Goal: Transaction & Acquisition: Purchase product/service

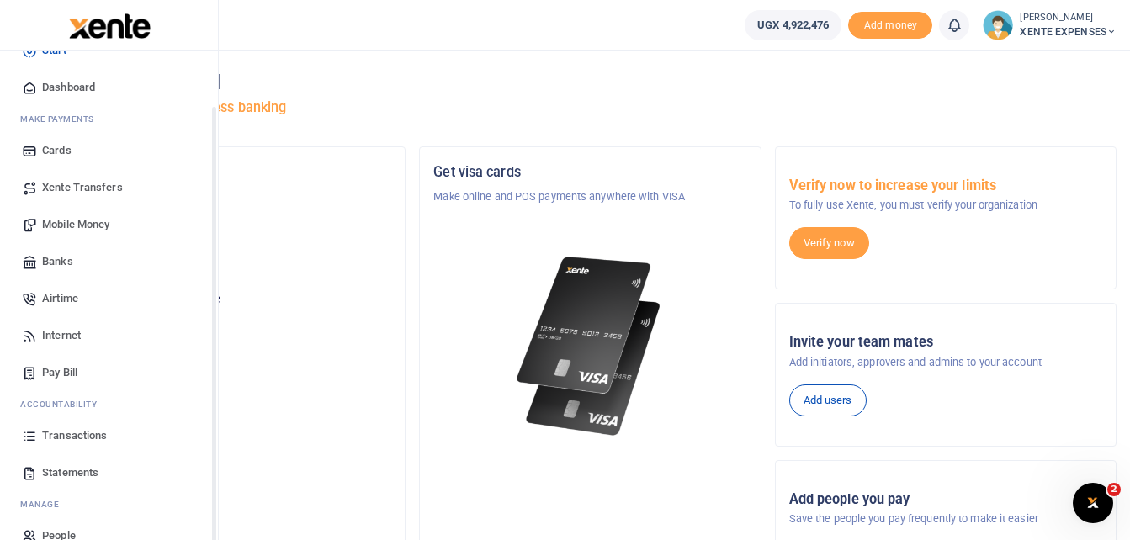
scroll to position [60, 0]
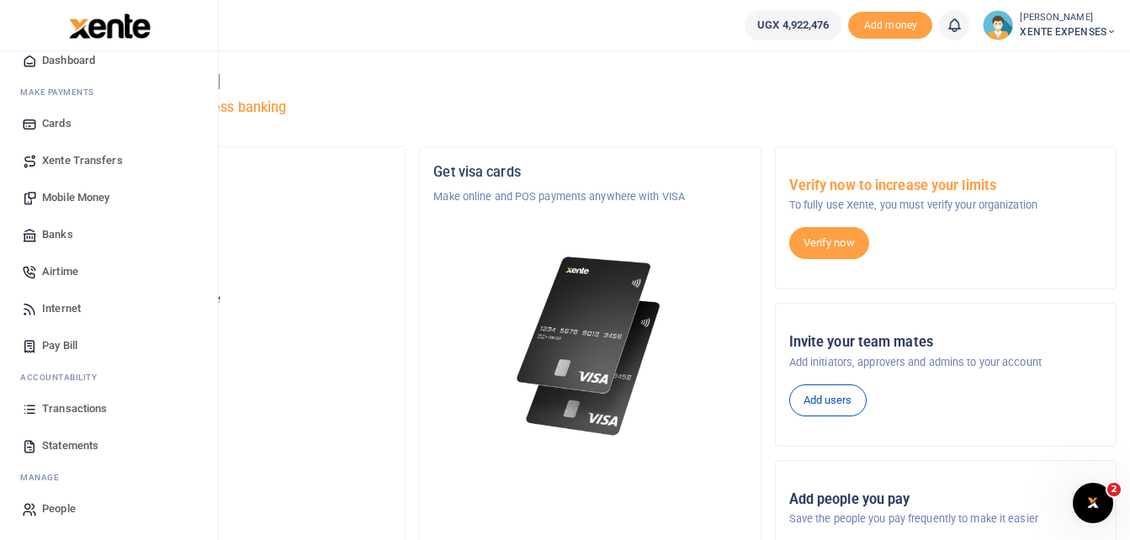
click at [66, 405] on span "Transactions" at bounding box center [74, 408] width 65 height 17
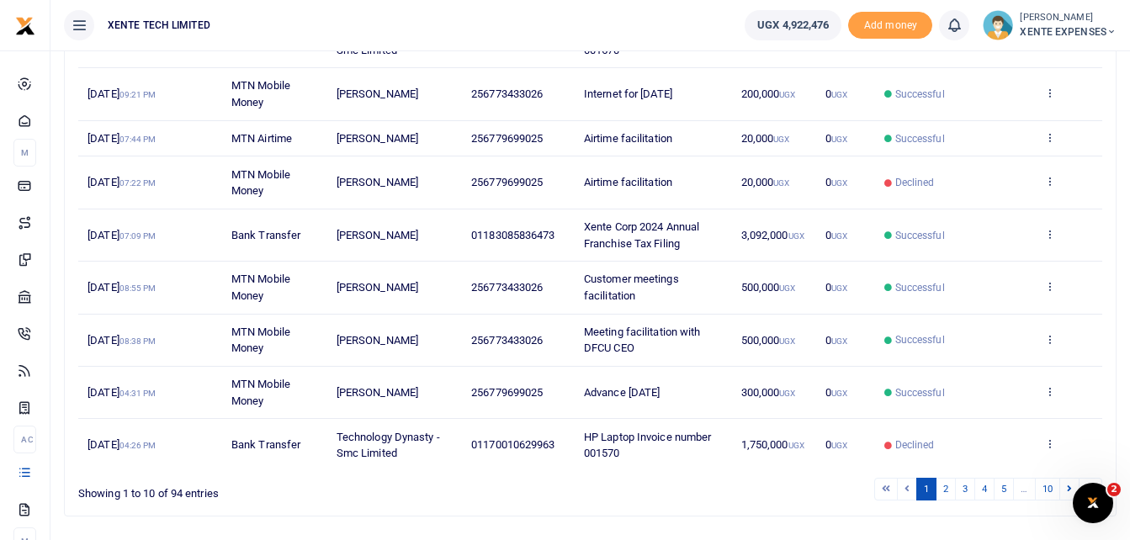
scroll to position [354, 0]
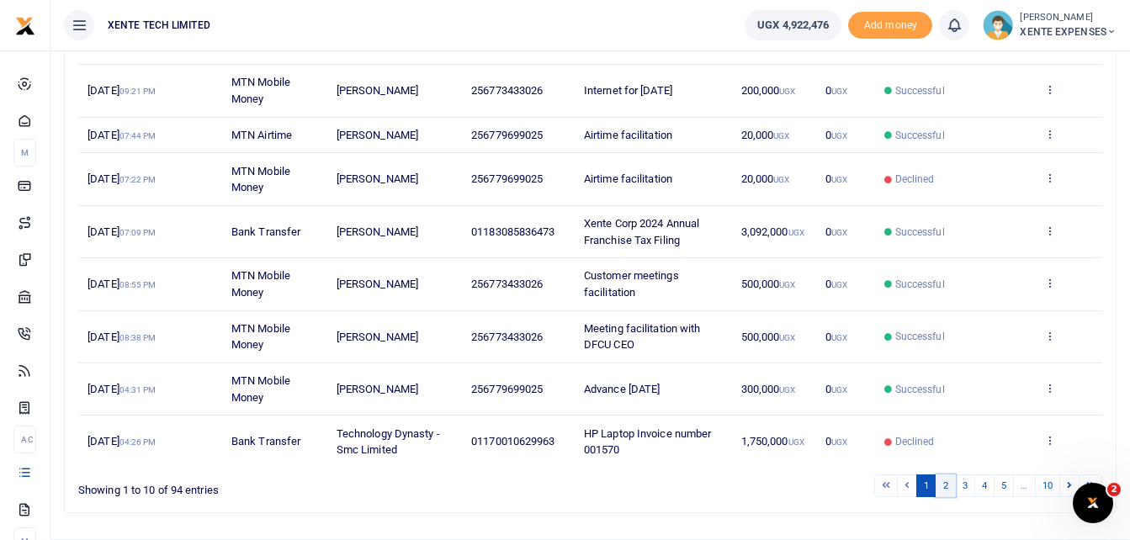
click at [943, 484] on link "2" at bounding box center [945, 485] width 20 height 23
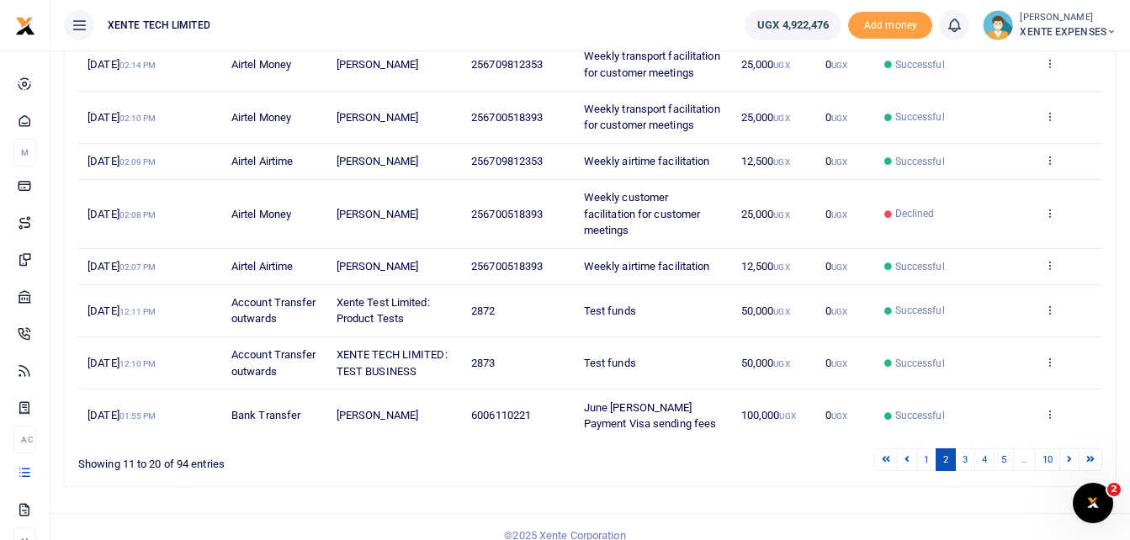
scroll to position [382, 0]
click at [963, 469] on link "3" at bounding box center [965, 458] width 20 height 23
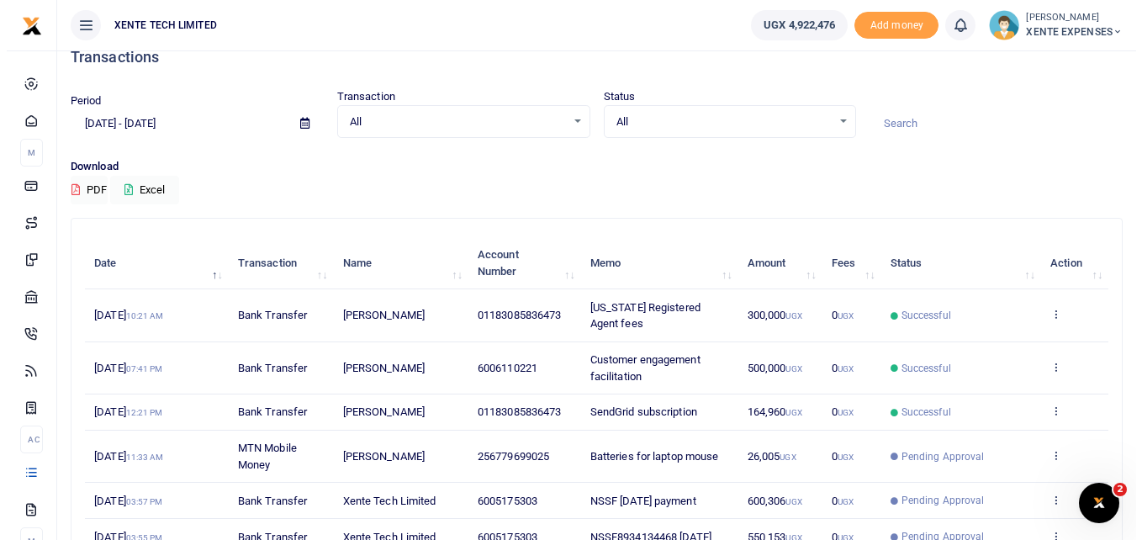
scroll to position [0, 0]
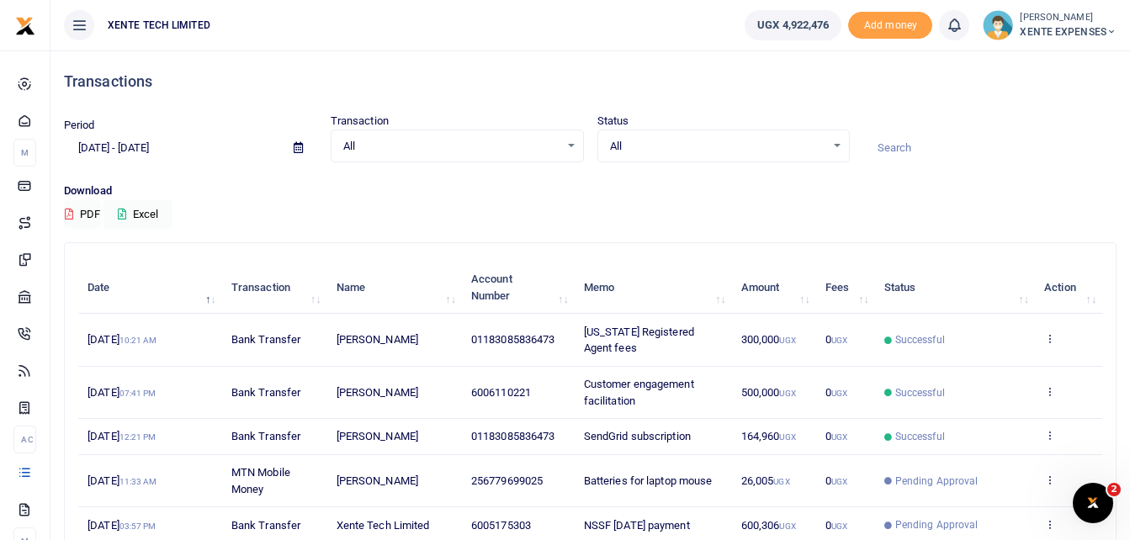
click at [919, 144] on input at bounding box center [989, 148] width 253 height 29
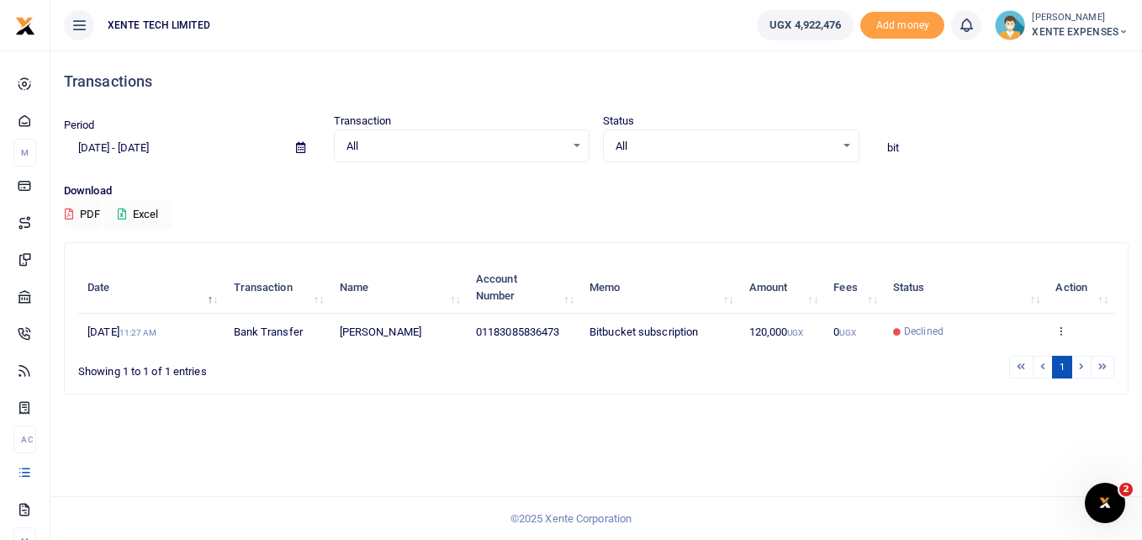
type input "bit"
click at [1057, 331] on icon at bounding box center [1061, 331] width 11 height 12
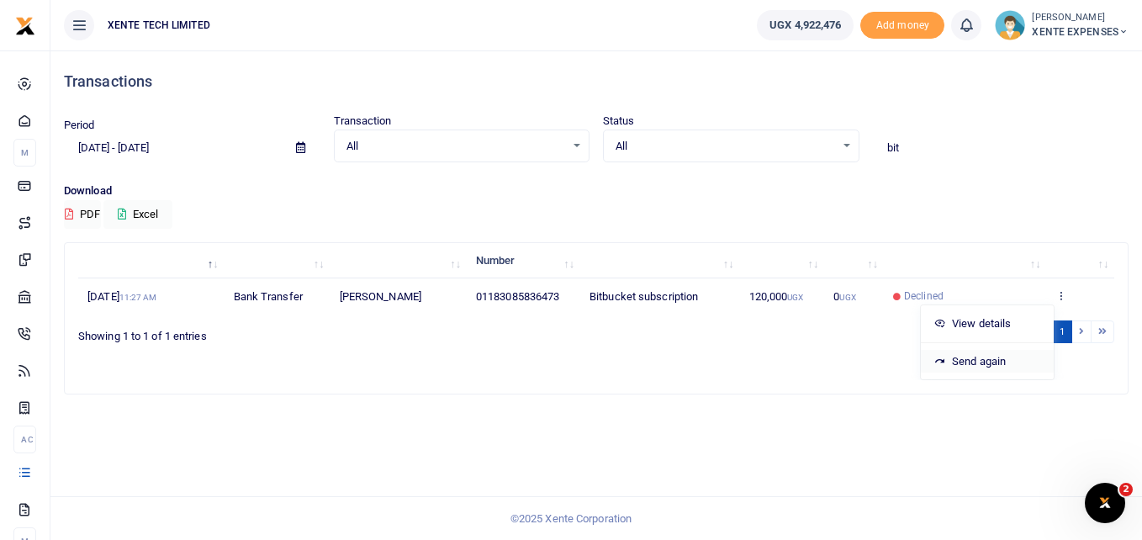
click at [977, 356] on link "Send again" at bounding box center [987, 362] width 133 height 24
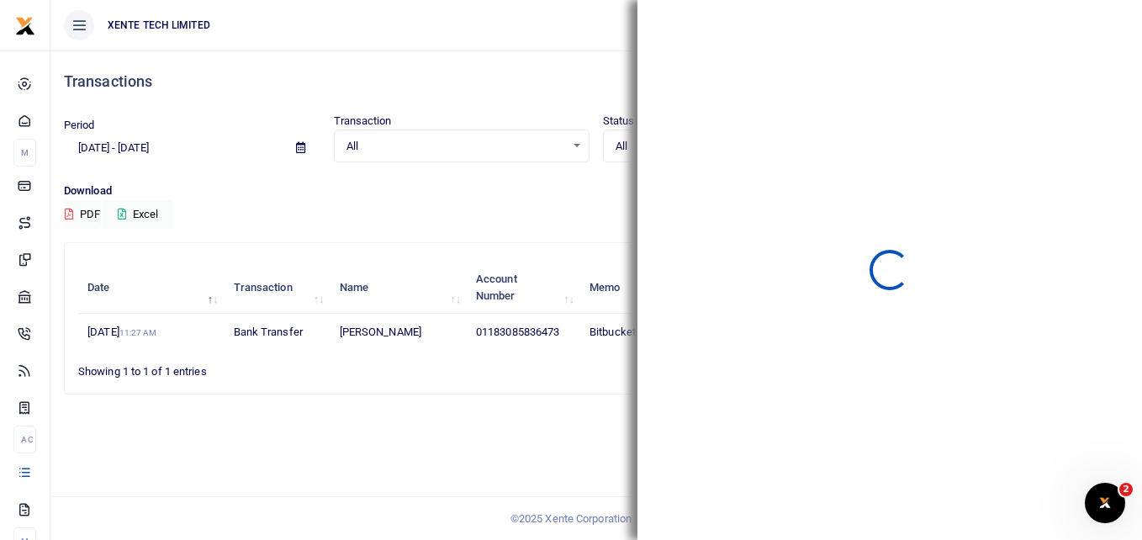
scroll to position [0, 0]
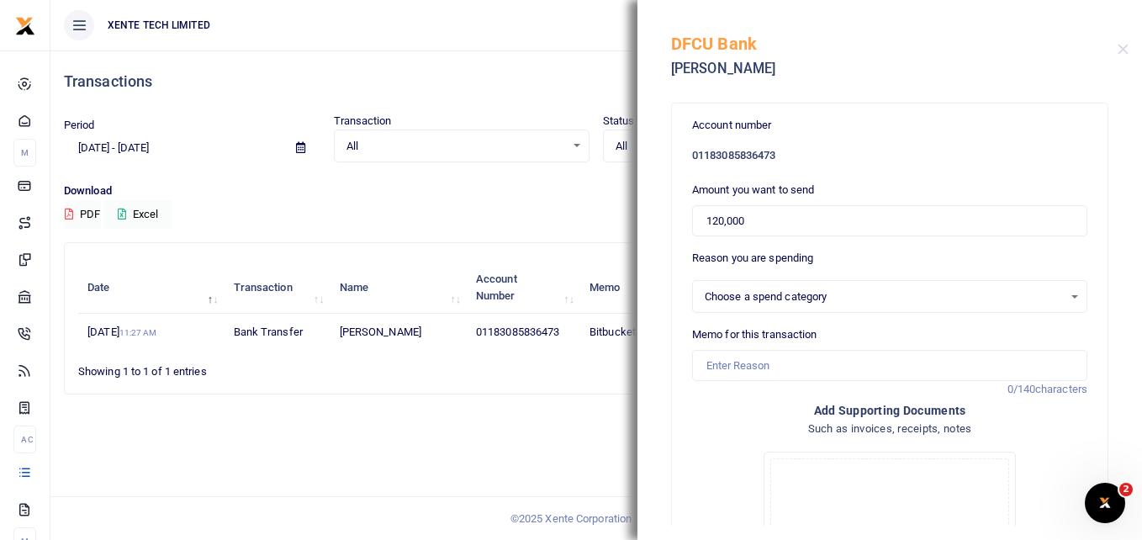
select select "5379"
click at [723, 220] on input "120,000" at bounding box center [889, 221] width 395 height 32
type input "132,000"
click at [712, 357] on input "Memo for this transaction" at bounding box center [889, 366] width 395 height 32
type input "Bit bucket subscription"
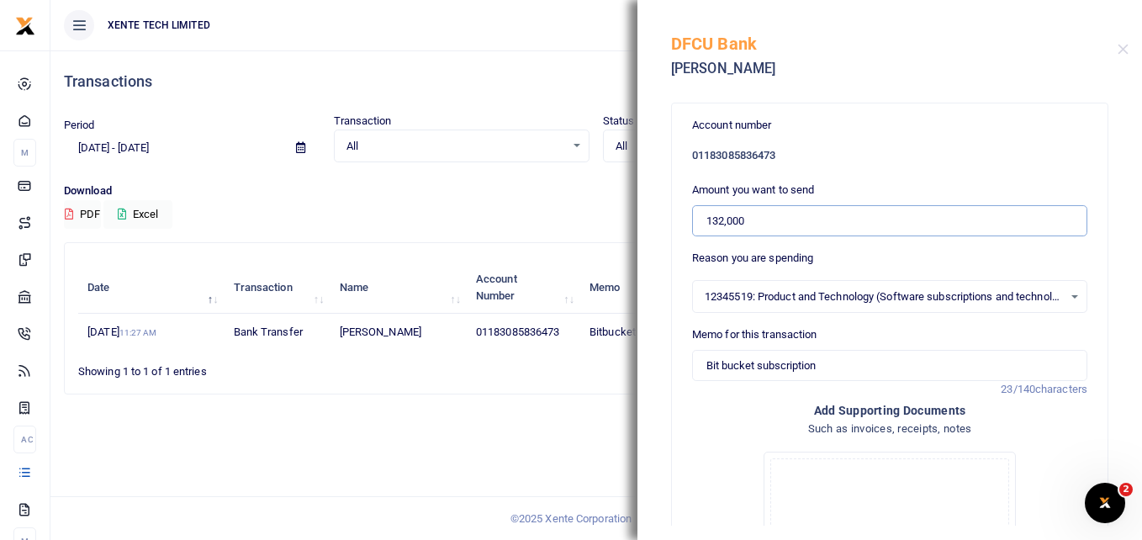
click at [706, 222] on input "132,000" at bounding box center [889, 221] width 395 height 32
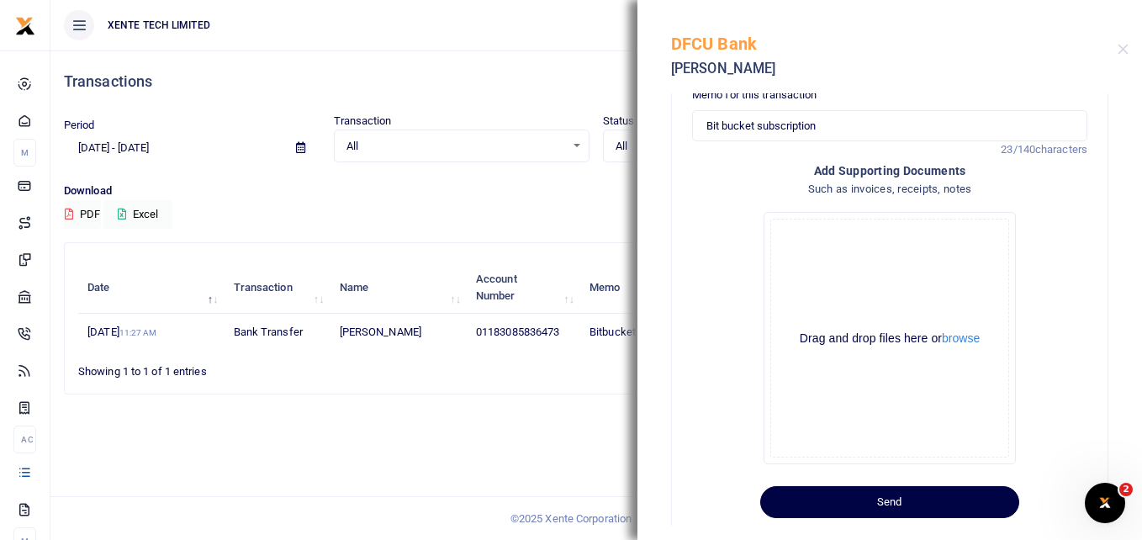
scroll to position [252, 0]
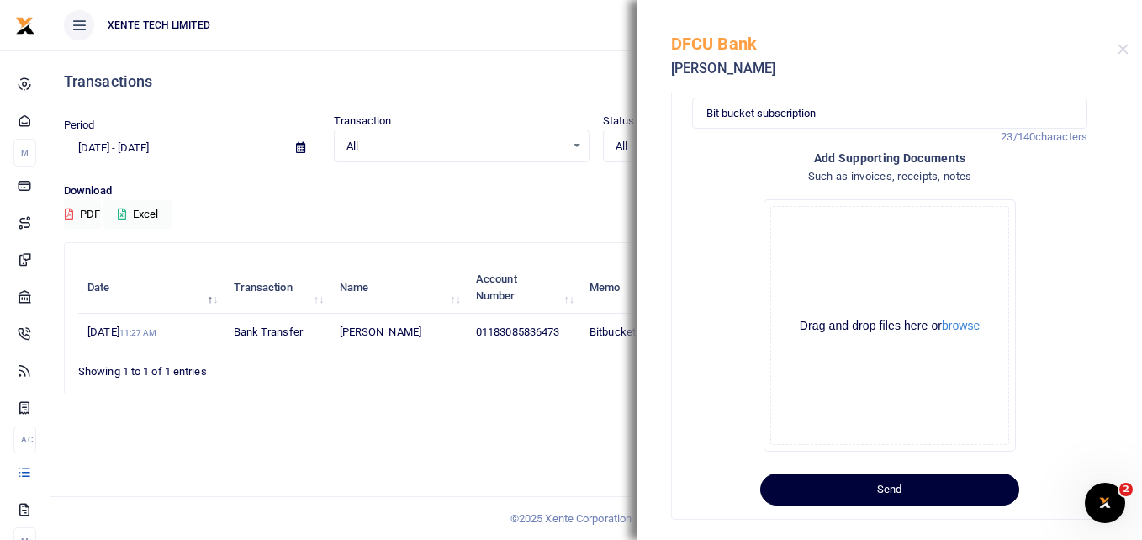
click at [864, 495] on button "Send" at bounding box center [889, 490] width 259 height 32
